Goal: Transaction & Acquisition: Purchase product/service

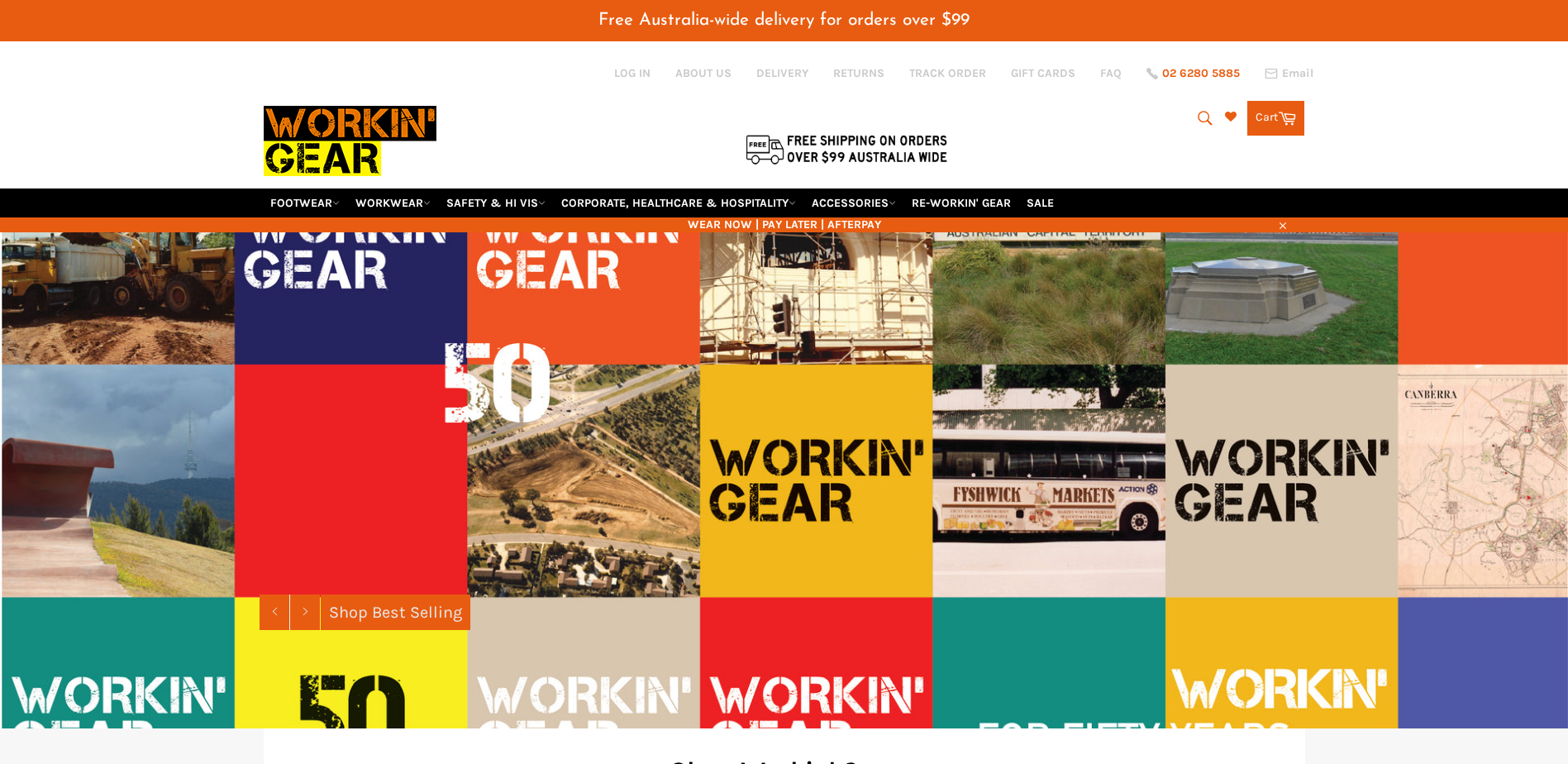
click at [1196, 80] on span "02 6280 5885" at bounding box center [1202, 74] width 78 height 11
click at [1167, 114] on div "Search Search Cart Cart 0 items" at bounding box center [1131, 114] width 347 height 43
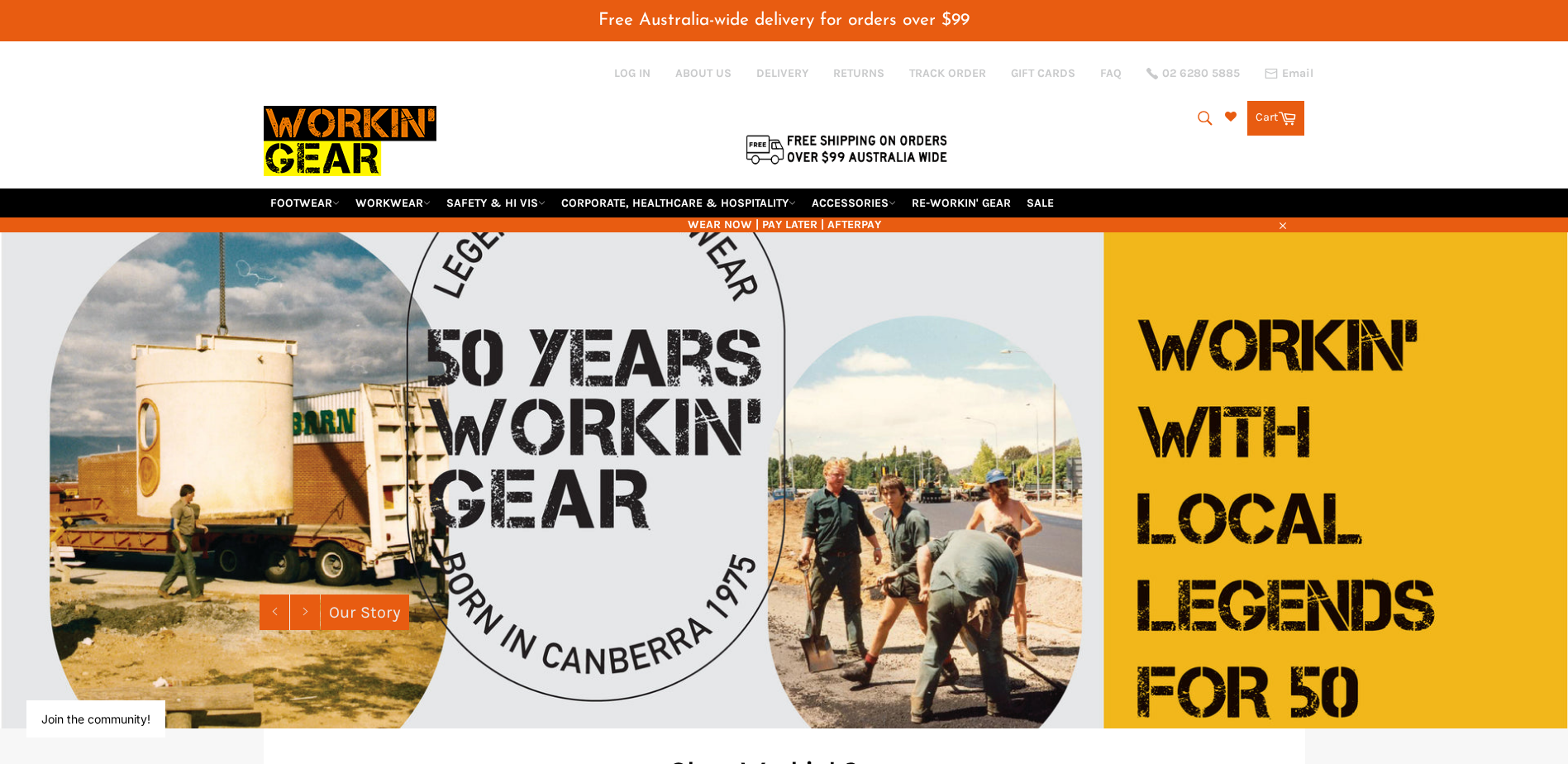
click at [1178, 126] on div "Search Search Cart Cart 0 items" at bounding box center [1131, 114] width 347 height 43
click at [1203, 115] on icon "submit" at bounding box center [1204, 117] width 18 height 18
type input "biz"
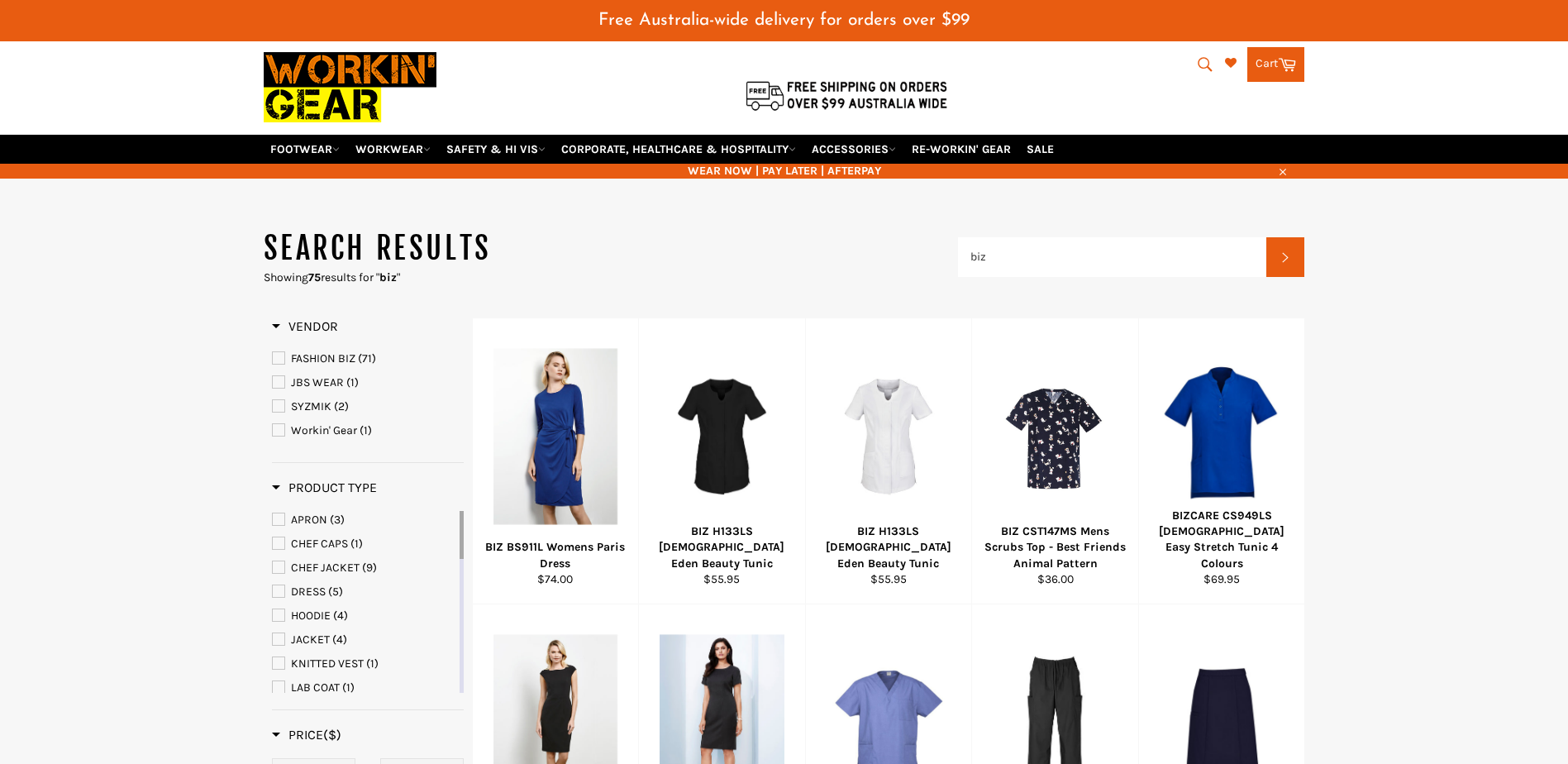
scroll to position [82, 0]
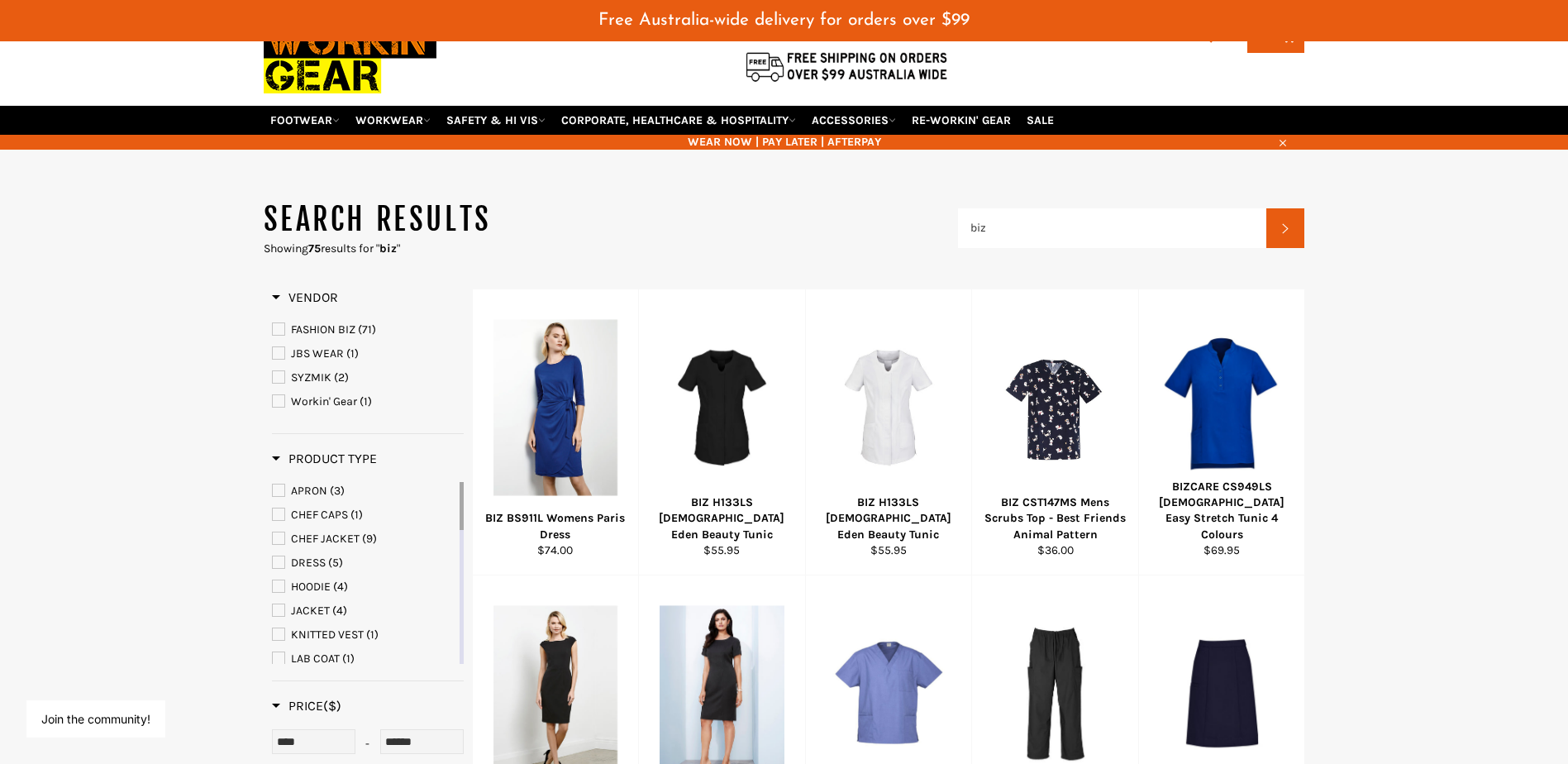
click at [283, 332] on span "FASHION BIZ" at bounding box center [278, 329] width 11 height 11
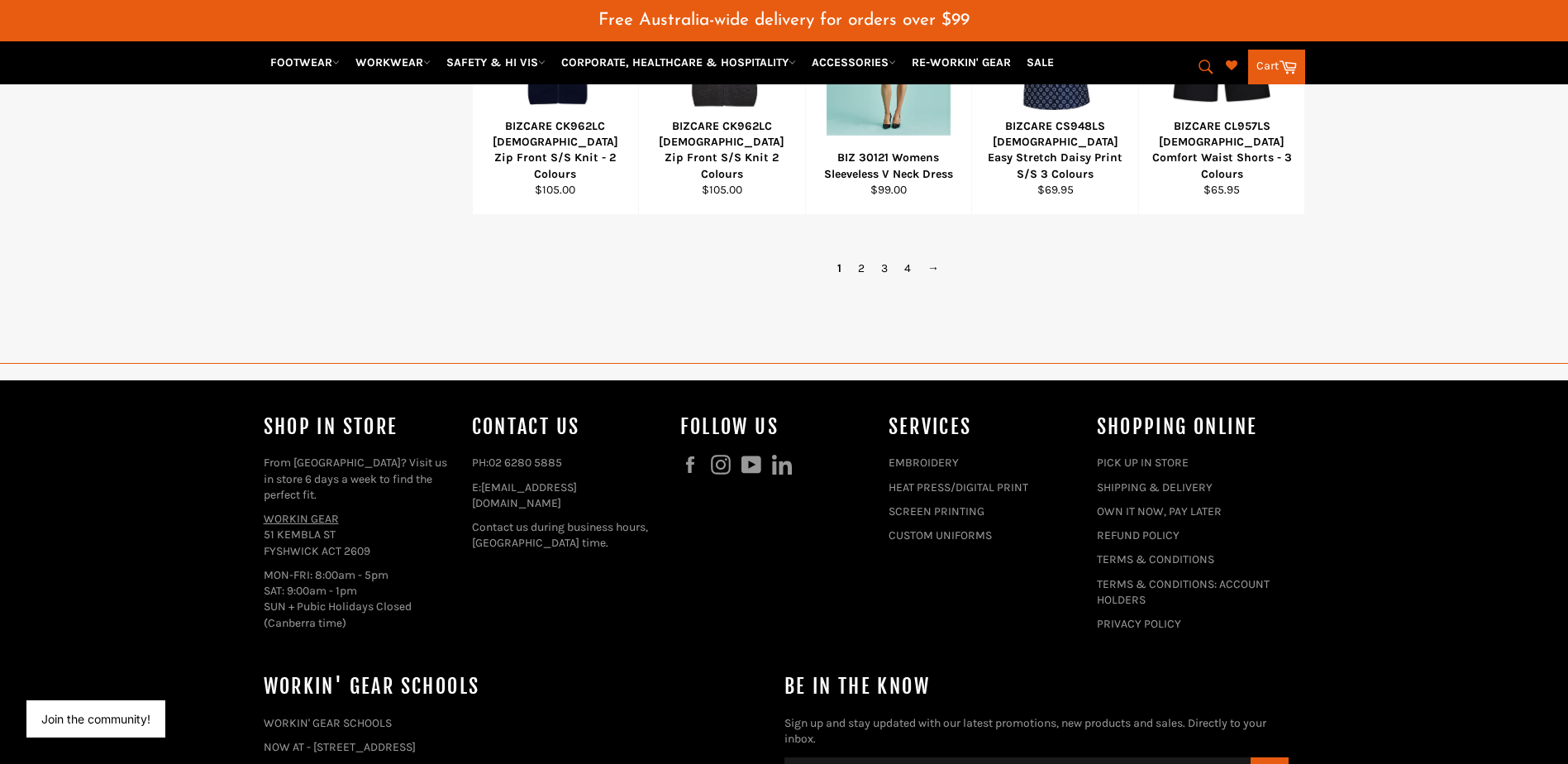
scroll to position [1323, 0]
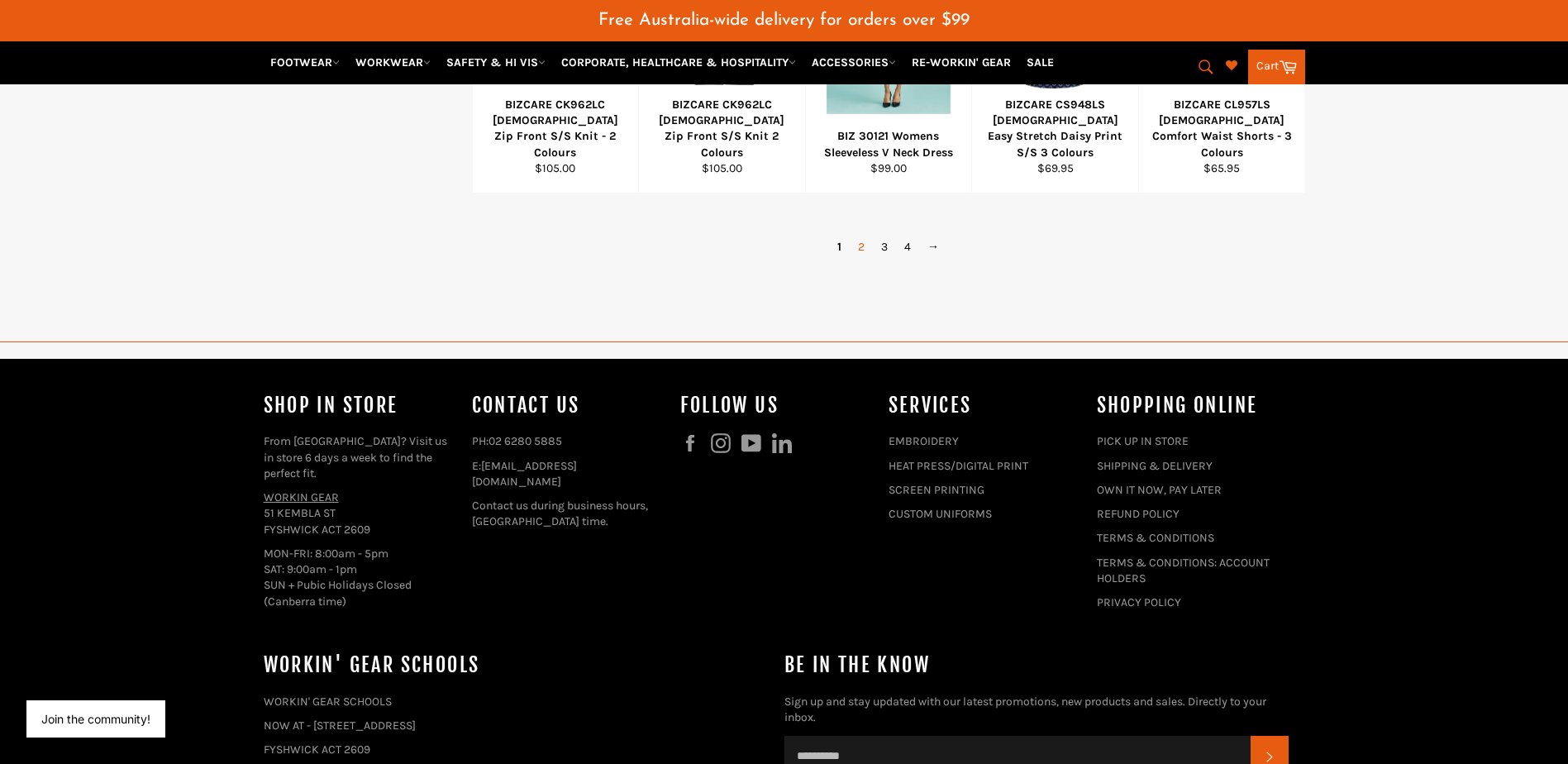
click at [862, 247] on link "2" at bounding box center [862, 246] width 23 height 24
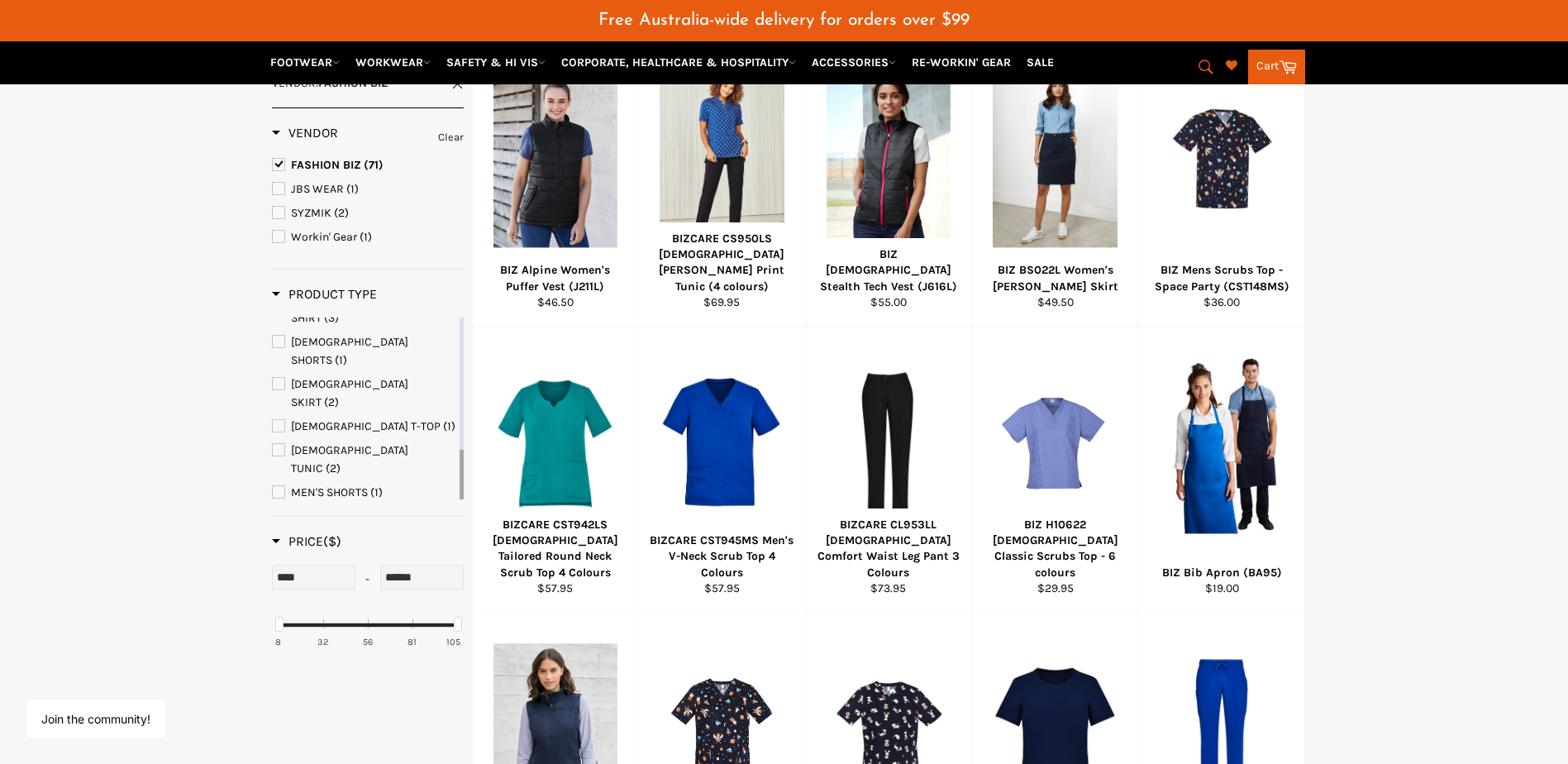
scroll to position [496, 0]
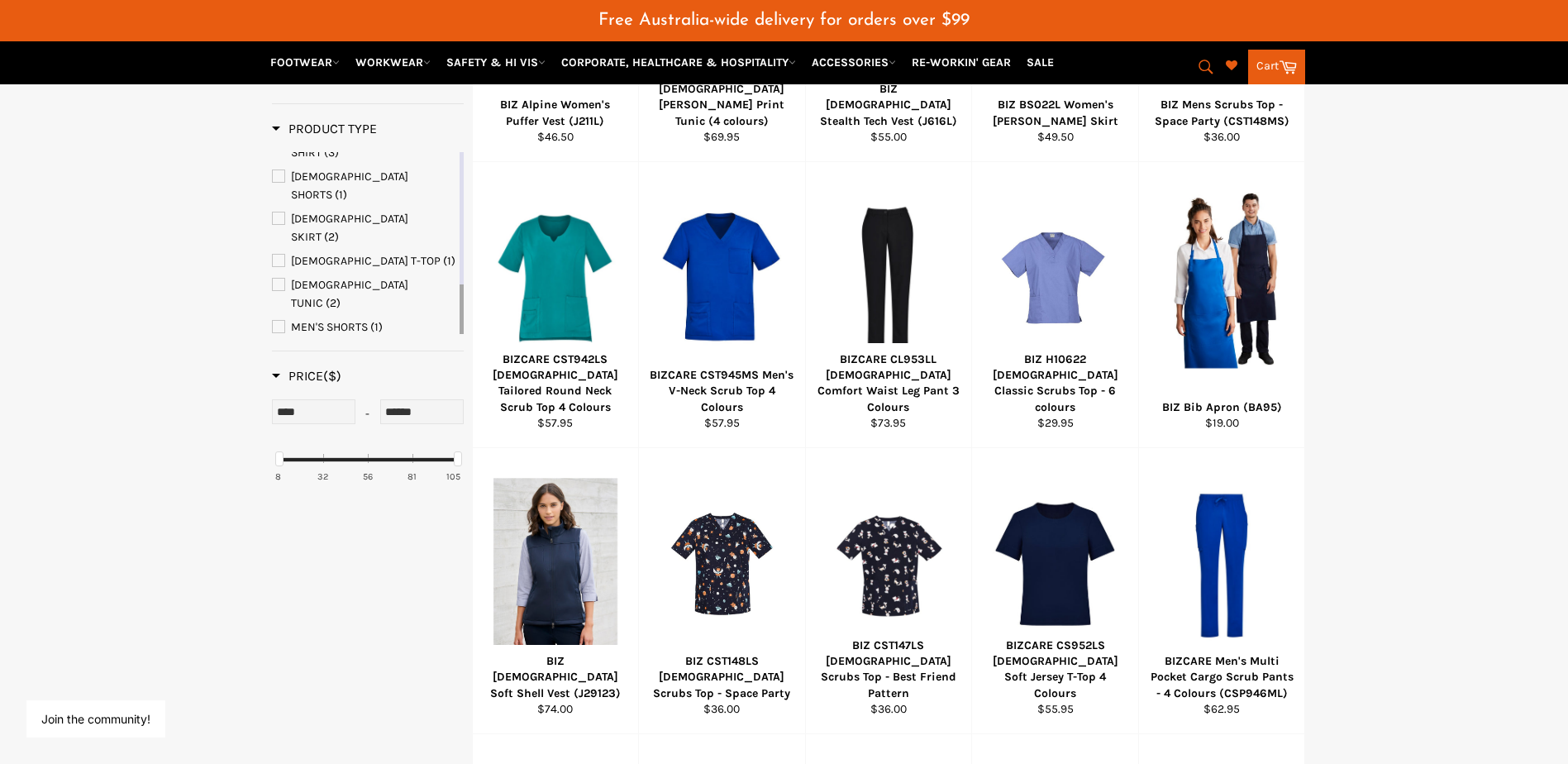
click at [283, 465] on span "SHIRT" at bounding box center [278, 471] width 11 height 11
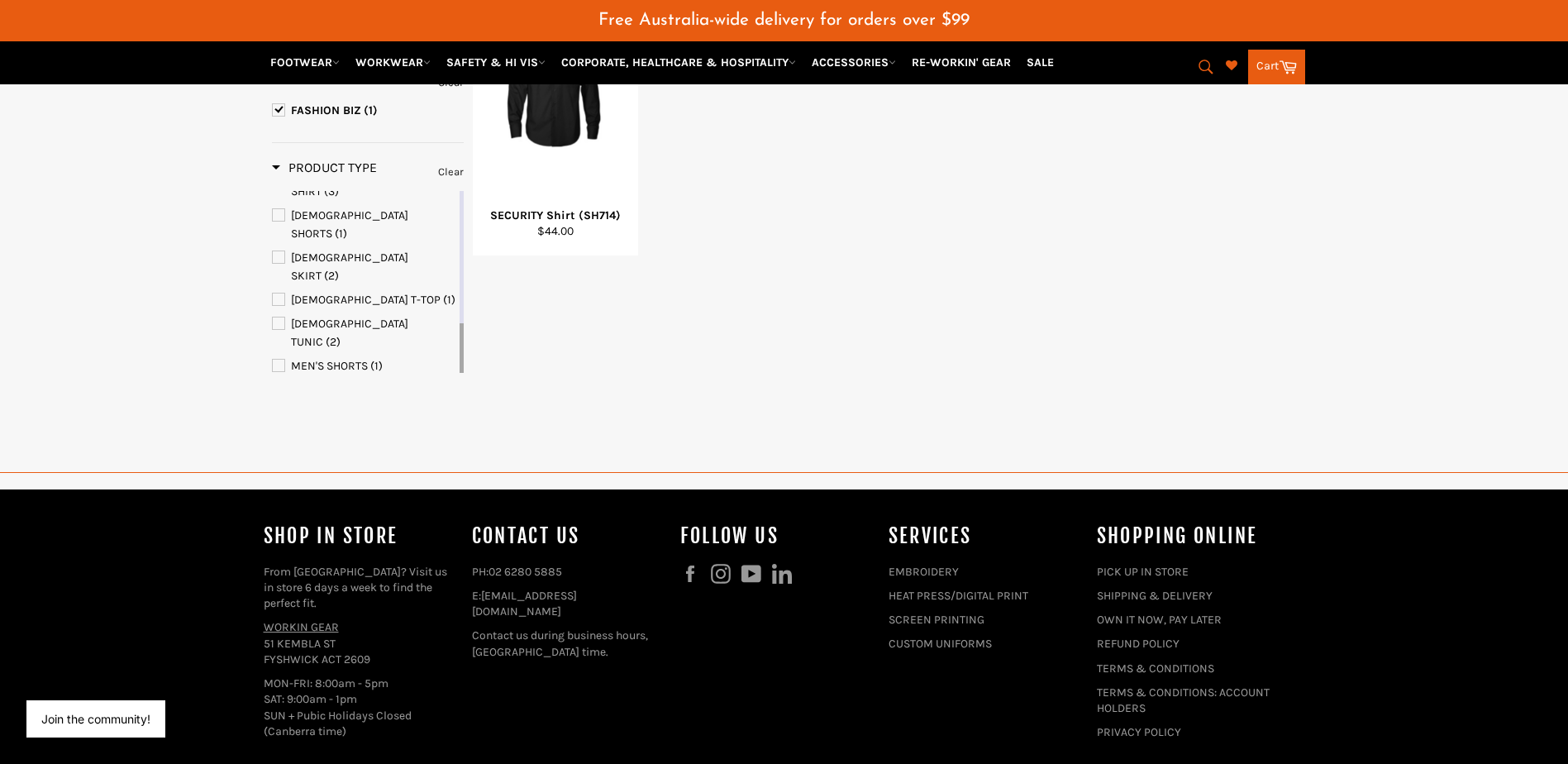
scroll to position [166, 0]
